Goal: Find contact information: Obtain details needed to contact an individual or organization

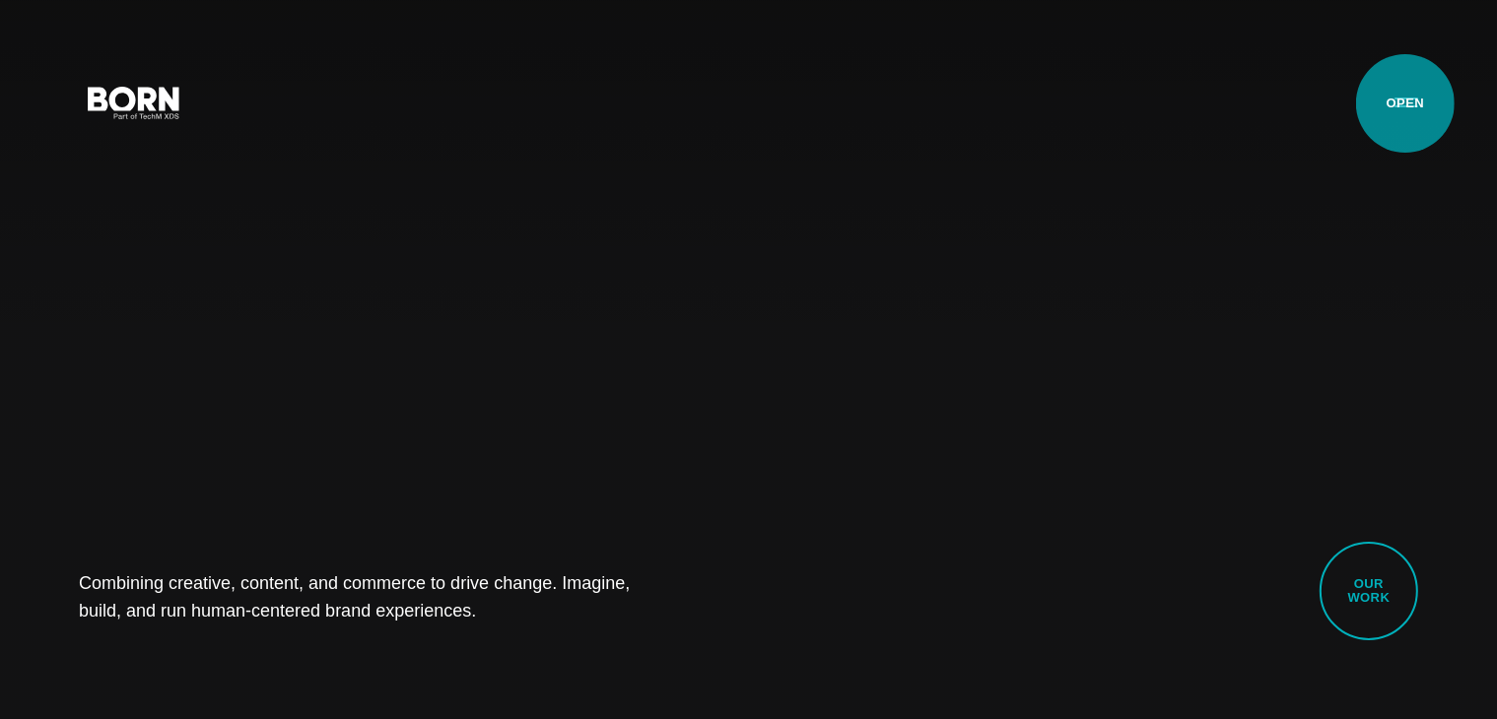
click at [1405, 103] on button "Primary Menu" at bounding box center [1406, 101] width 47 height 41
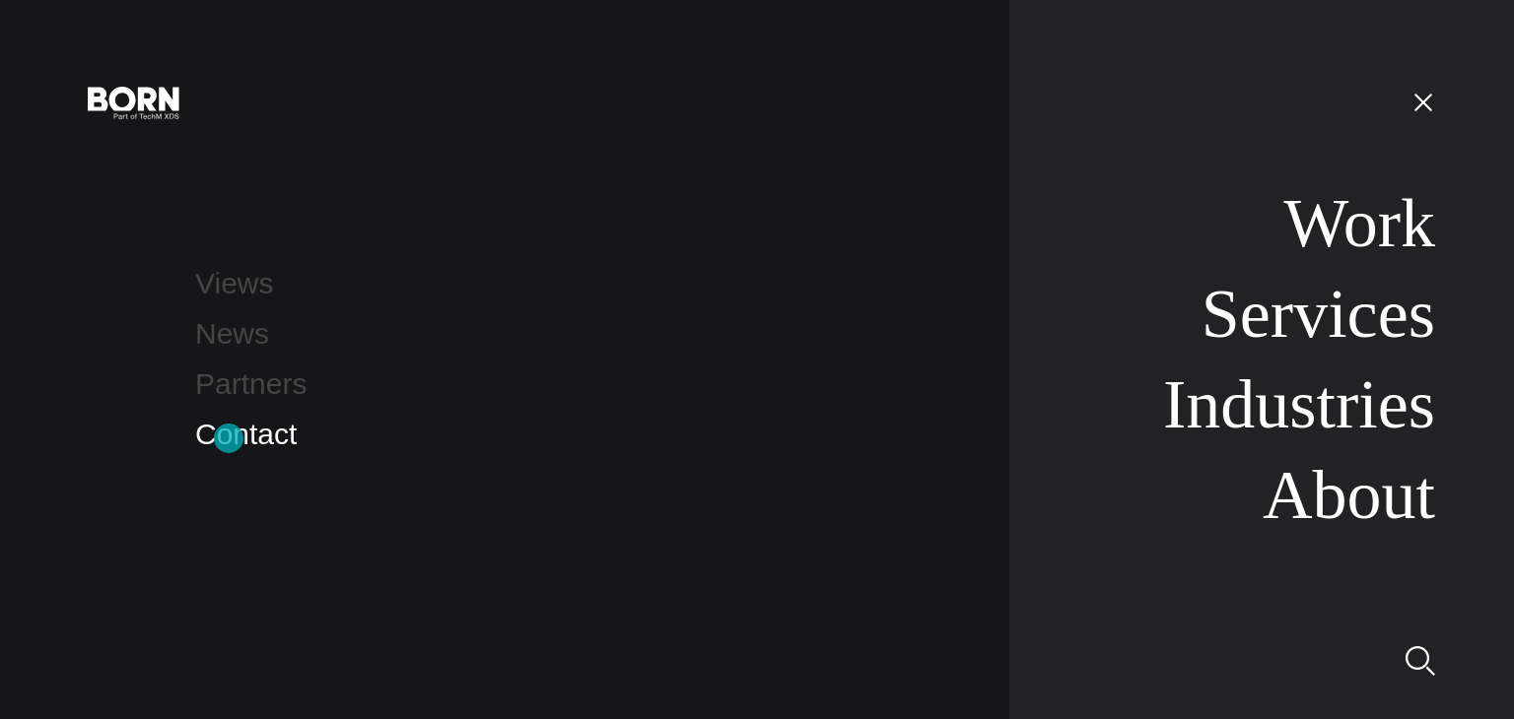
click at [229, 439] on link "Contact" at bounding box center [246, 434] width 102 height 33
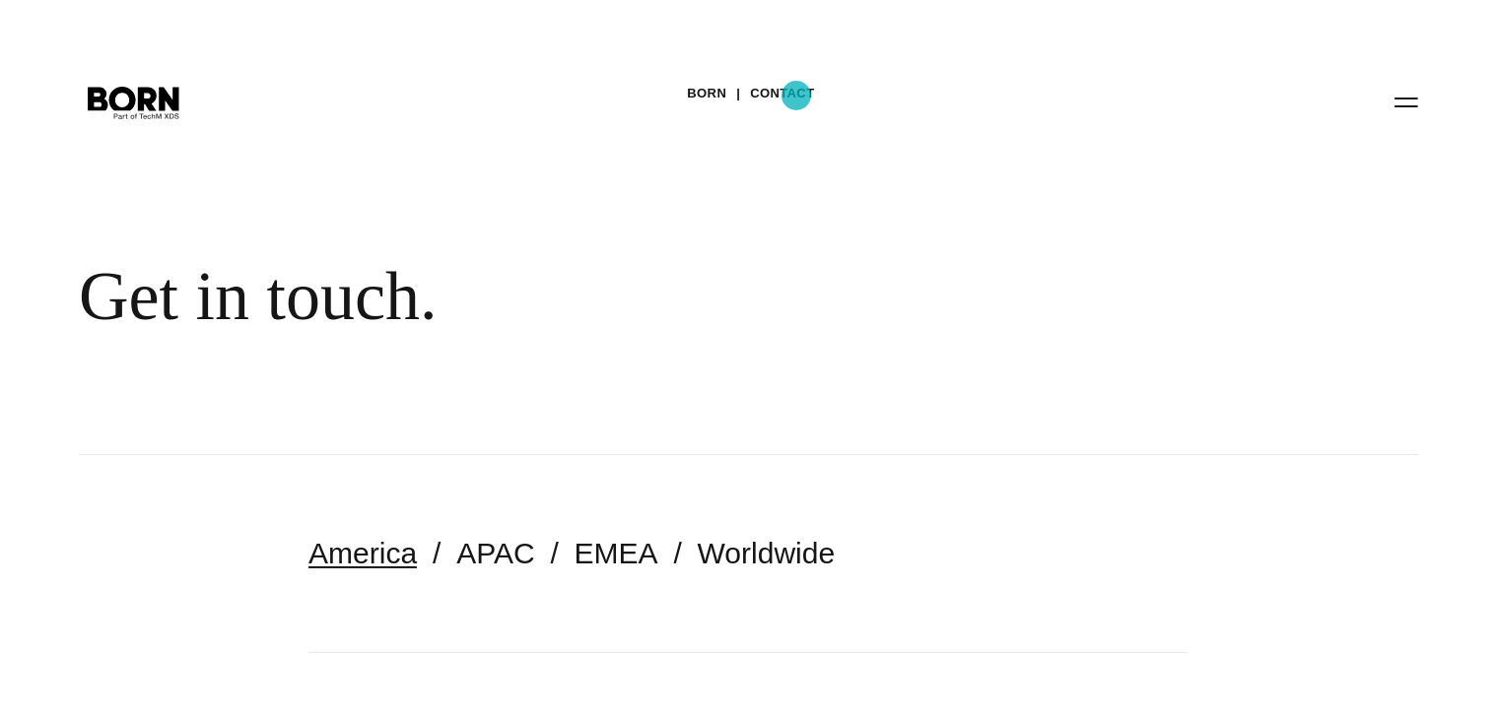
click at [796, 96] on link "Contact" at bounding box center [782, 94] width 64 height 30
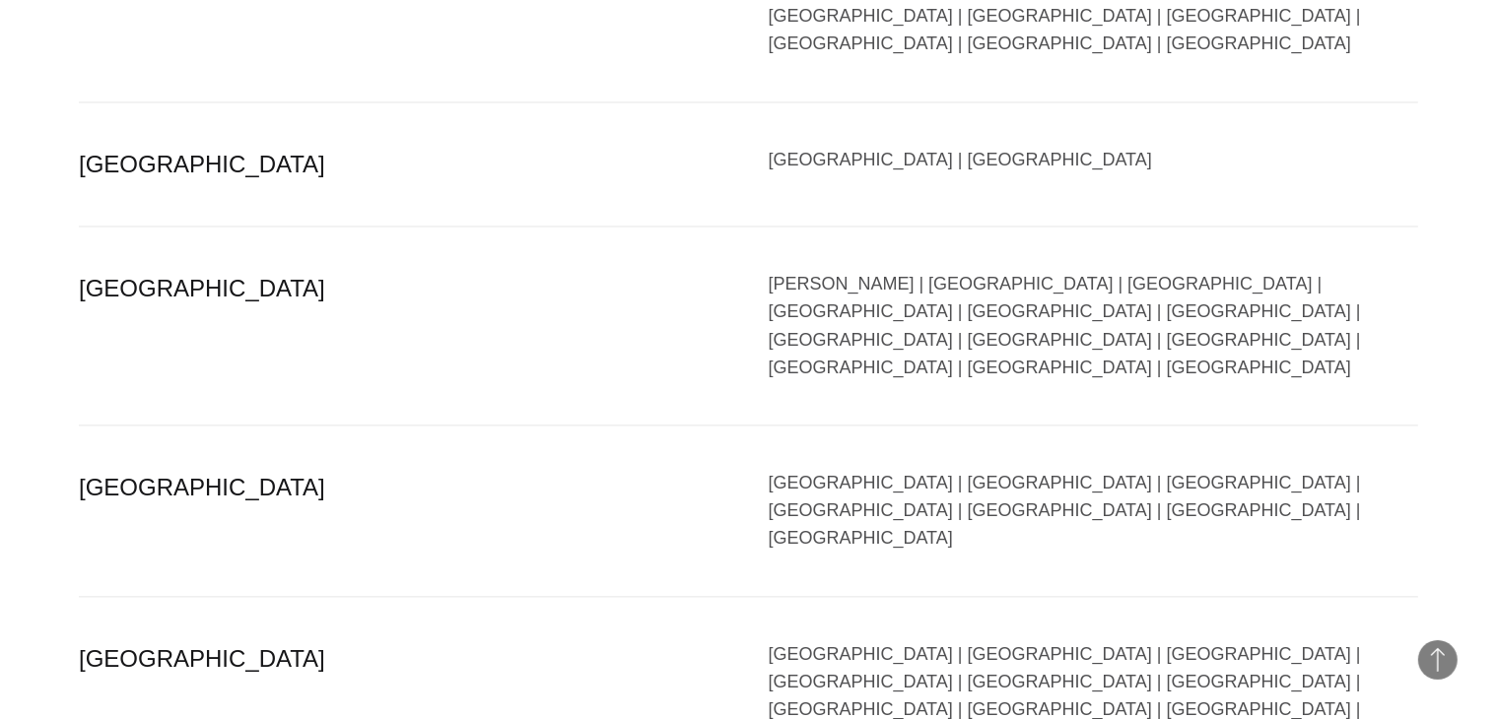
scroll to position [4066, 0]
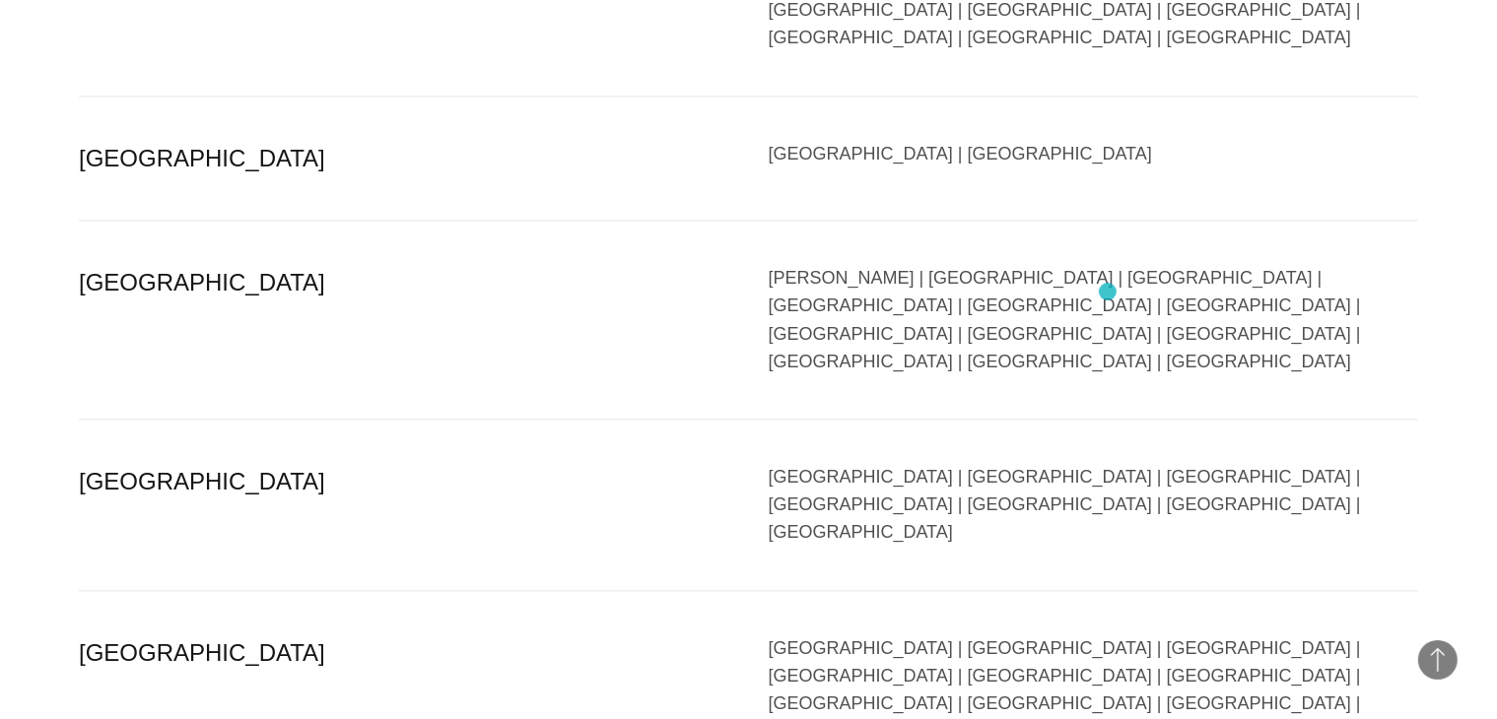
click at [1108, 635] on div "[GEOGRAPHIC_DATA] | [GEOGRAPHIC_DATA] | [GEOGRAPHIC_DATA] | [GEOGRAPHIC_DATA] |…" at bounding box center [1094, 718] width 650 height 167
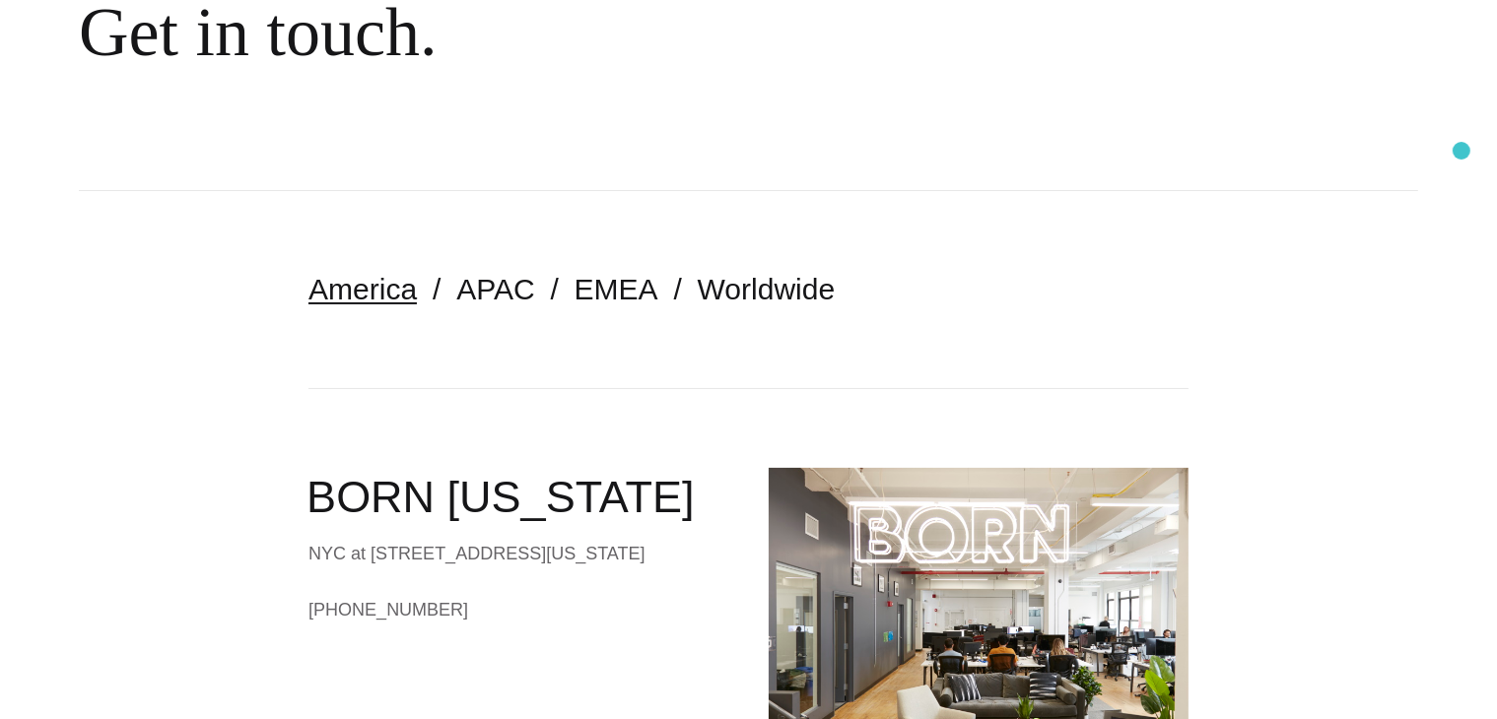
scroll to position [0, 0]
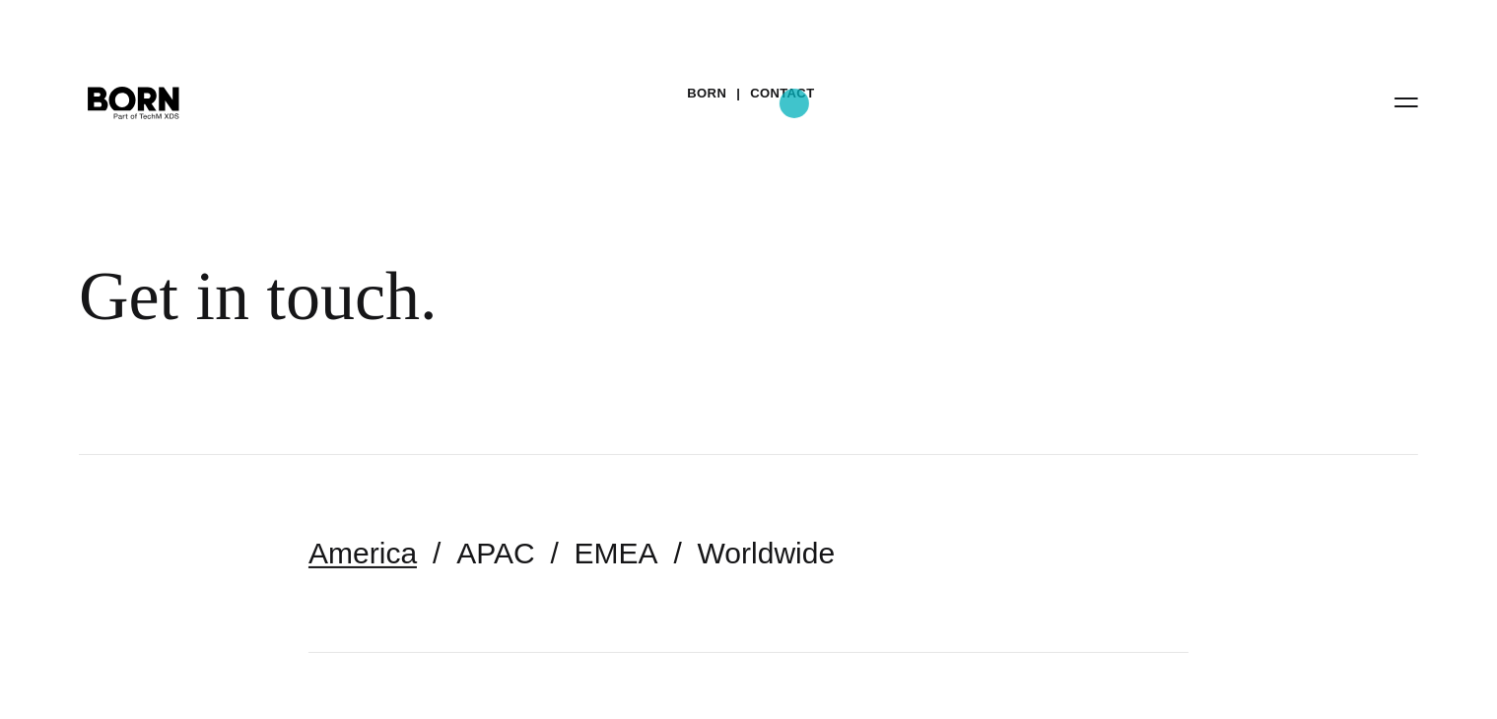
click at [794, 103] on link "Contact" at bounding box center [782, 94] width 64 height 30
click at [1414, 106] on button "Primary Menu" at bounding box center [1406, 101] width 47 height 41
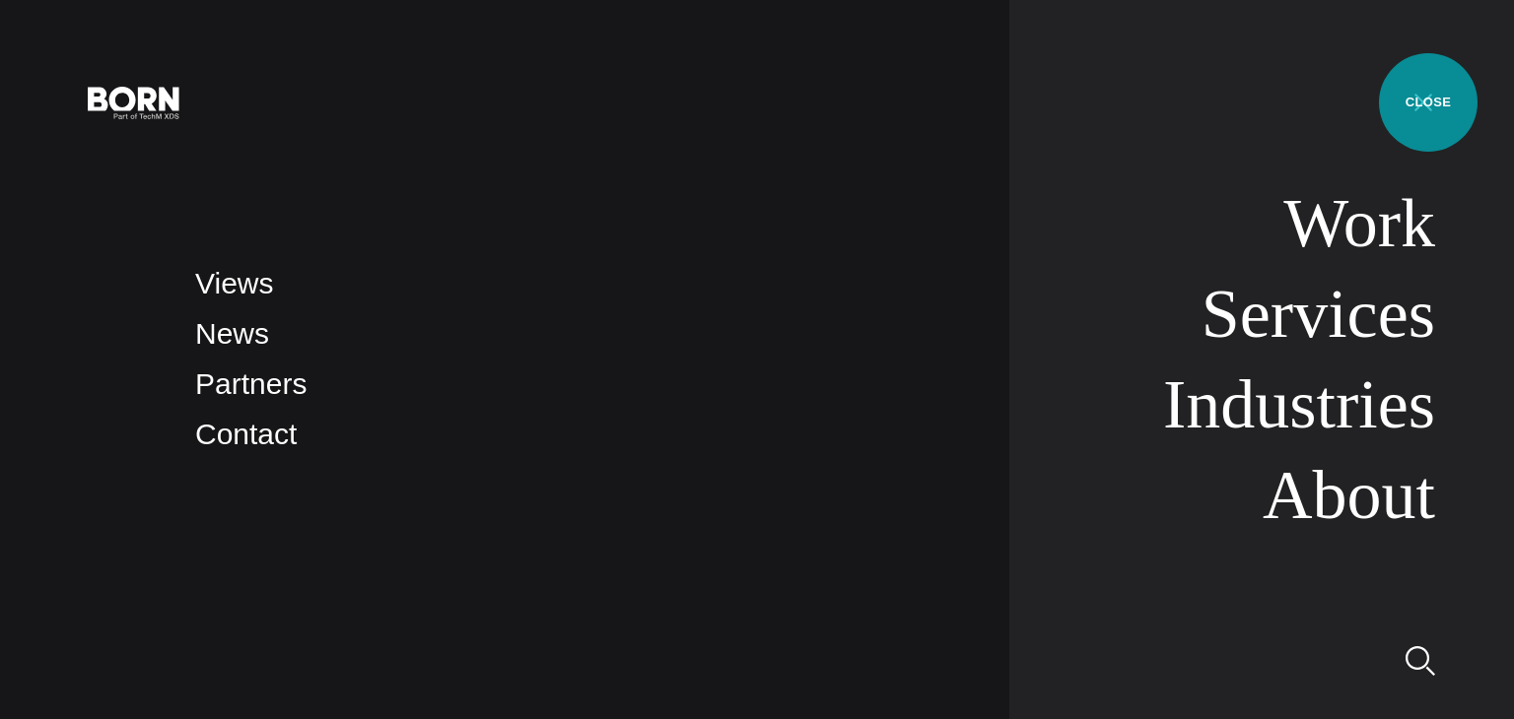
click at [1427, 102] on button "Primary Menu" at bounding box center [1422, 101] width 47 height 41
